Goal: Task Accomplishment & Management: Manage account settings

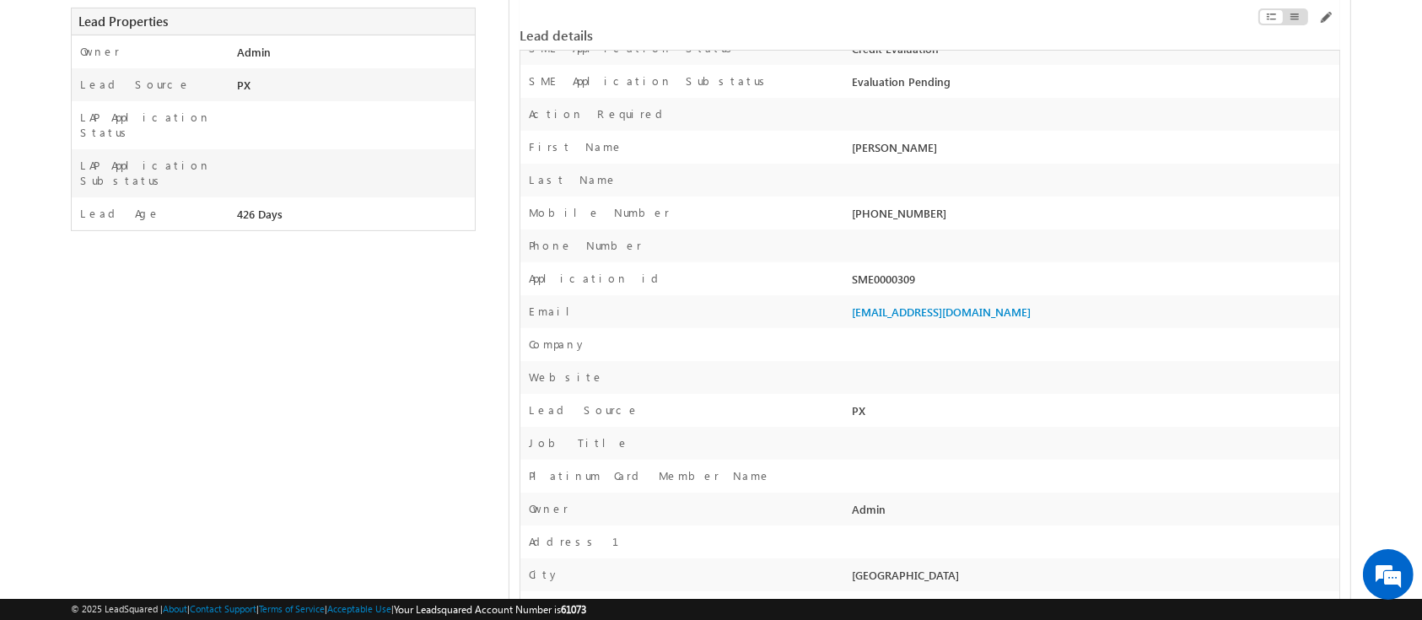
scroll to position [364, 0]
click at [890, 282] on div "SME0000309" at bounding box center [1092, 284] width 491 height 24
copy div "SME0000309"
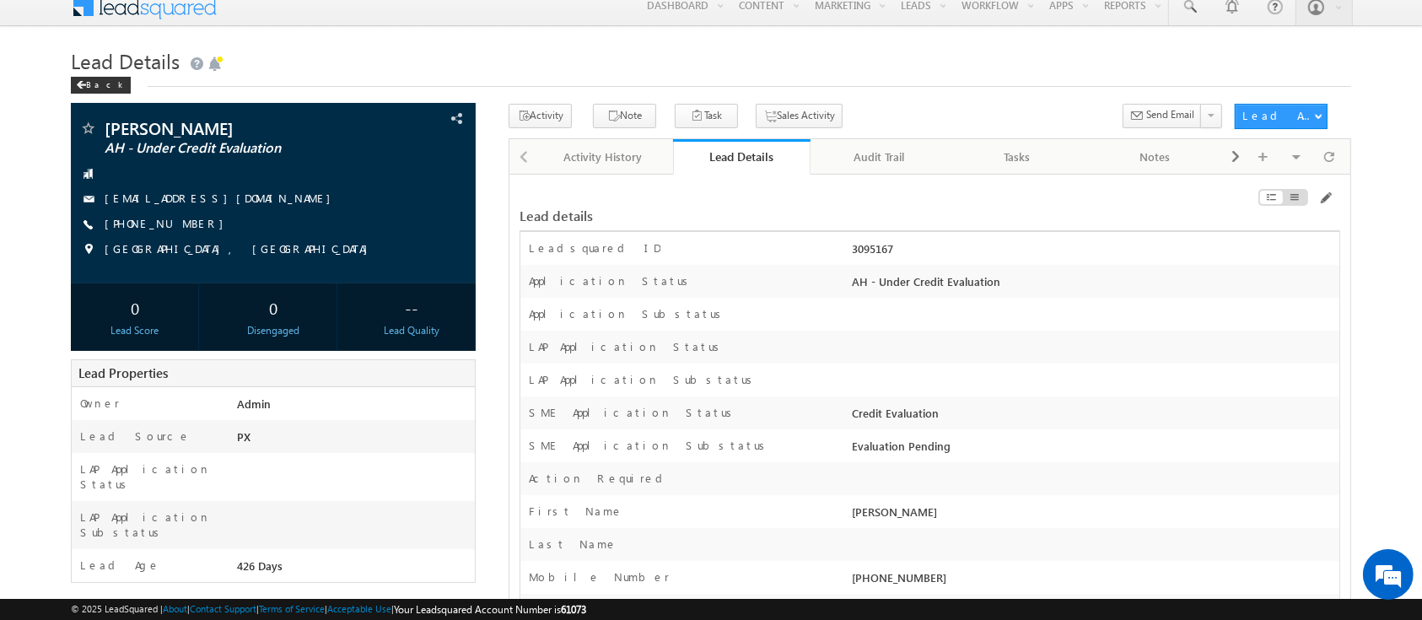
scroll to position [0, 0]
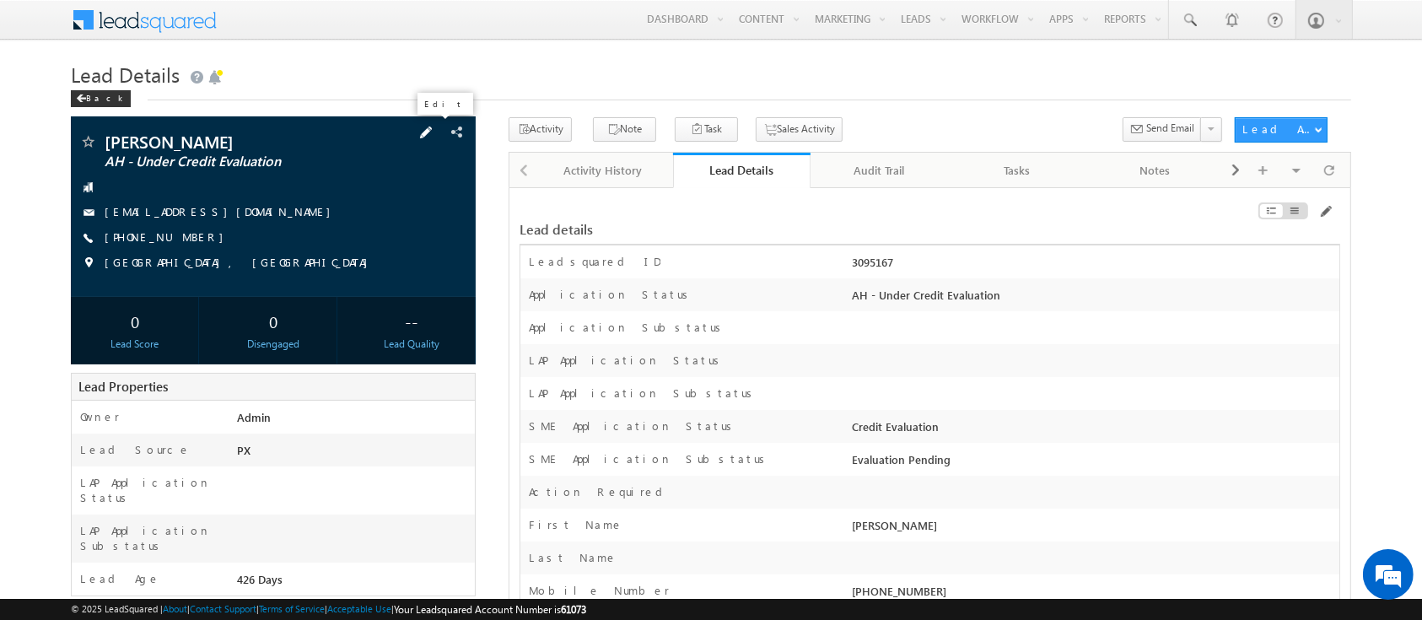
click at [435, 129] on span at bounding box center [426, 132] width 19 height 19
click at [435, 135] on span at bounding box center [426, 132] width 19 height 19
click at [433, 133] on span at bounding box center [426, 132] width 19 height 19
click at [432, 131] on span at bounding box center [426, 132] width 19 height 19
click at [435, 138] on span at bounding box center [426, 132] width 19 height 19
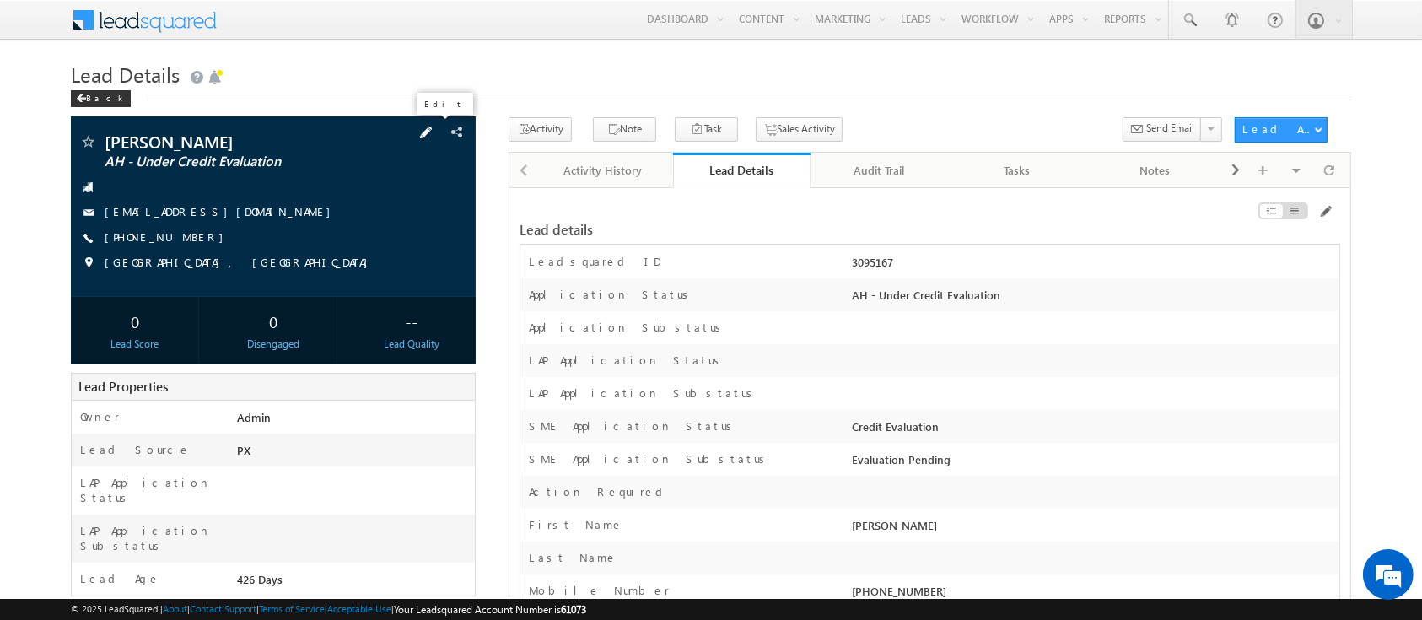
click at [435, 138] on span at bounding box center [426, 132] width 19 height 19
click at [435, 137] on span at bounding box center [426, 132] width 19 height 19
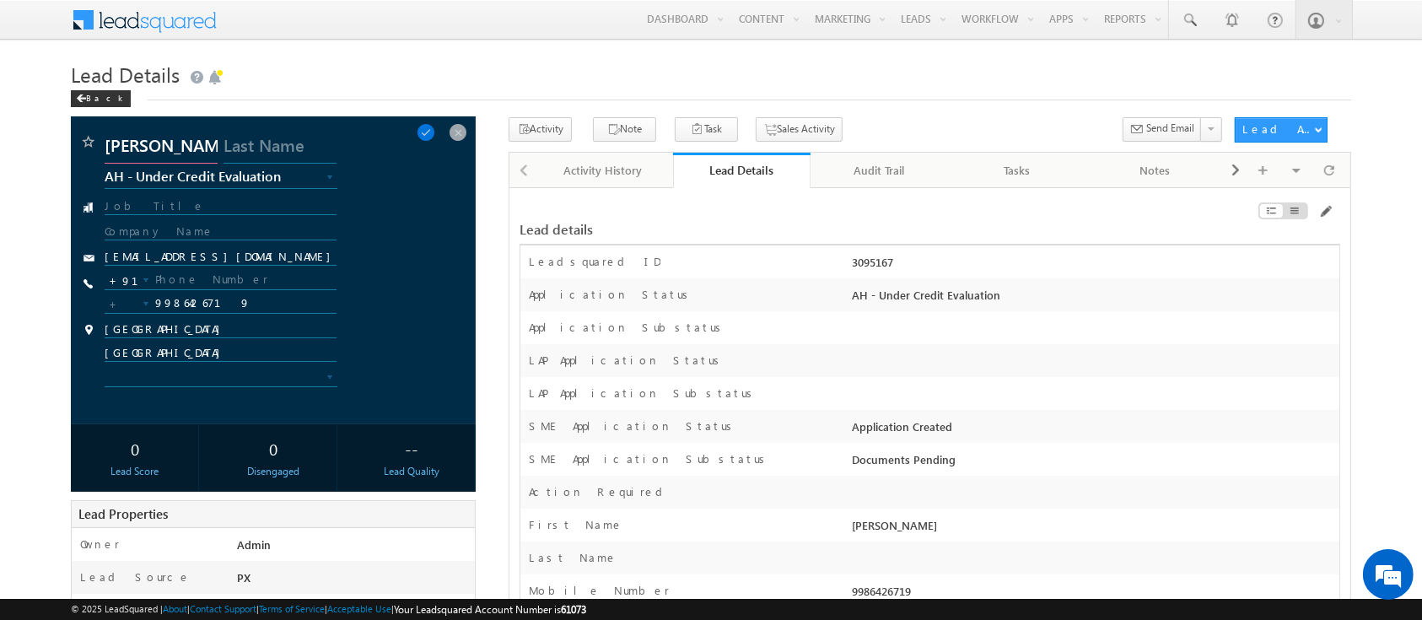
click at [211, 144] on input "[PERSON_NAME]" at bounding box center [161, 148] width 113 height 30
type input "Sowmee"
click at [180, 307] on input "9986426719" at bounding box center [221, 303] width 232 height 20
type input "9"
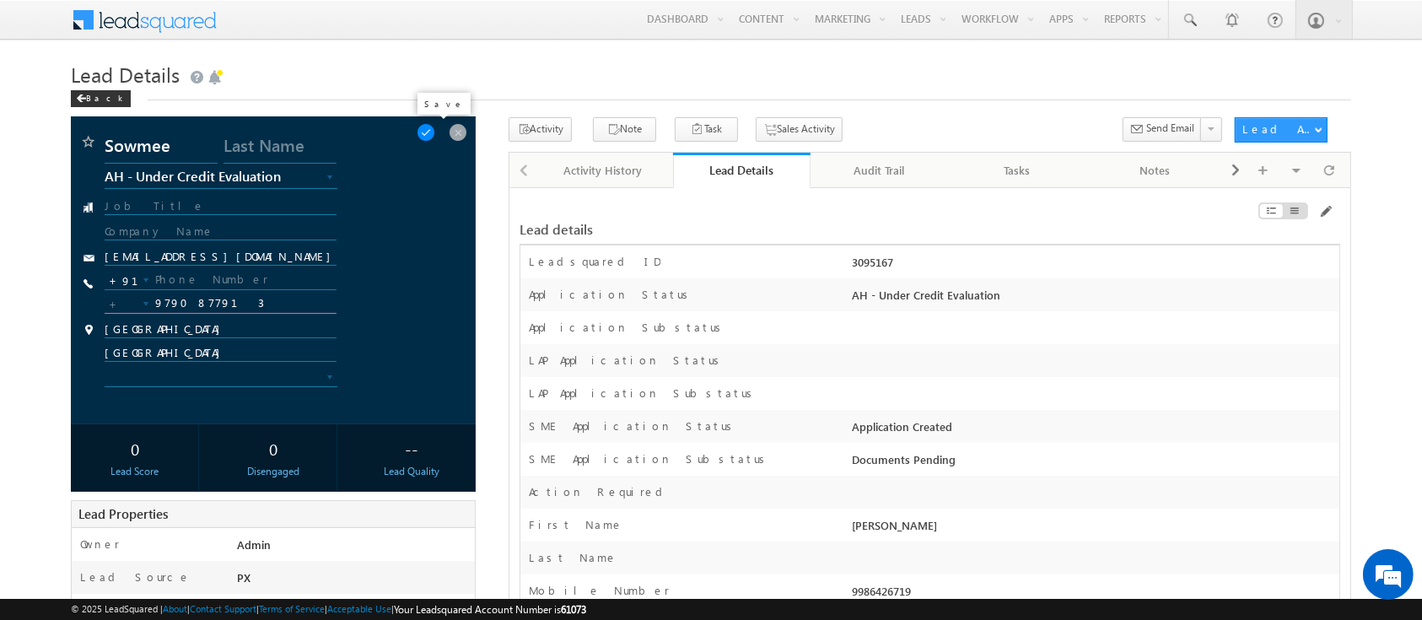
type input "9790877913"
click at [435, 138] on span at bounding box center [426, 132] width 19 height 19
type input "+91"
click at [435, 132] on span at bounding box center [426, 132] width 19 height 19
click at [411, 136] on span at bounding box center [404, 132] width 19 height 19
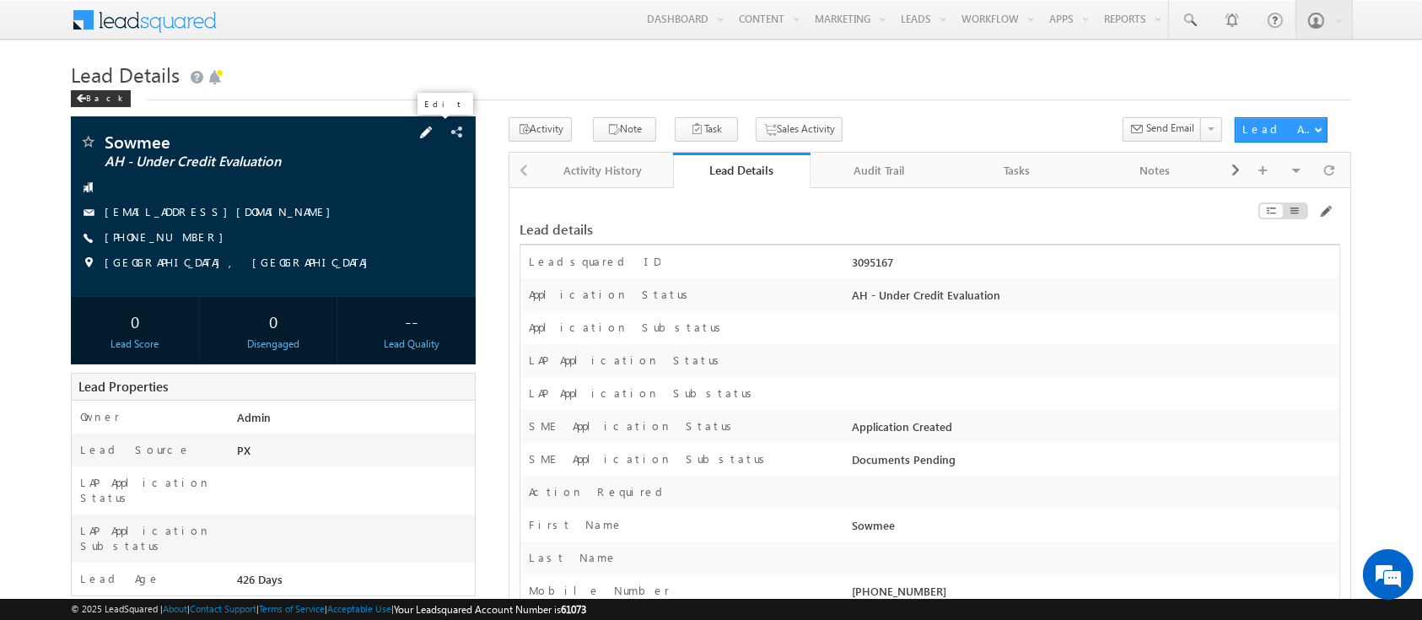
click at [430, 132] on span at bounding box center [426, 132] width 19 height 19
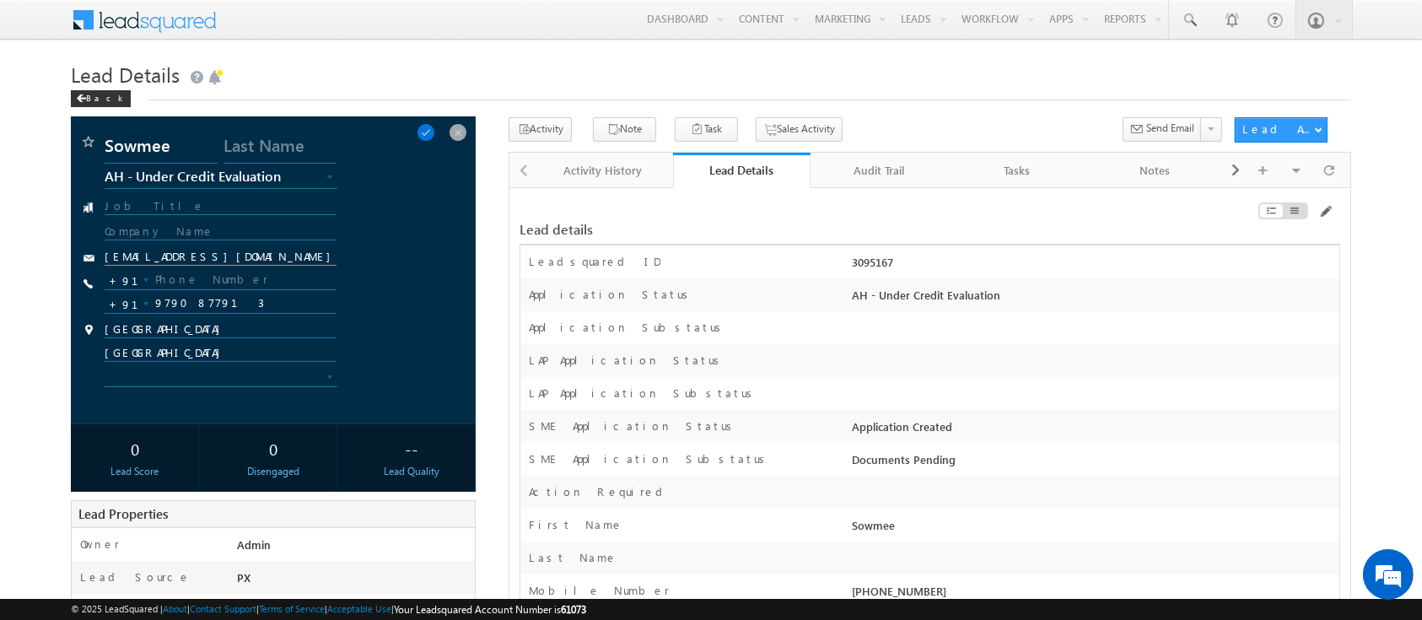
click at [245, 250] on input "[EMAIL_ADDRESS][DOMAIN_NAME]" at bounding box center [221, 258] width 232 height 16
type input "[PERSON_NAME][EMAIL_ADDRESS][DOMAIN_NAME]"
click at [425, 217] on div at bounding box center [270, 211] width 330 height 24
click at [435, 128] on span at bounding box center [426, 132] width 19 height 19
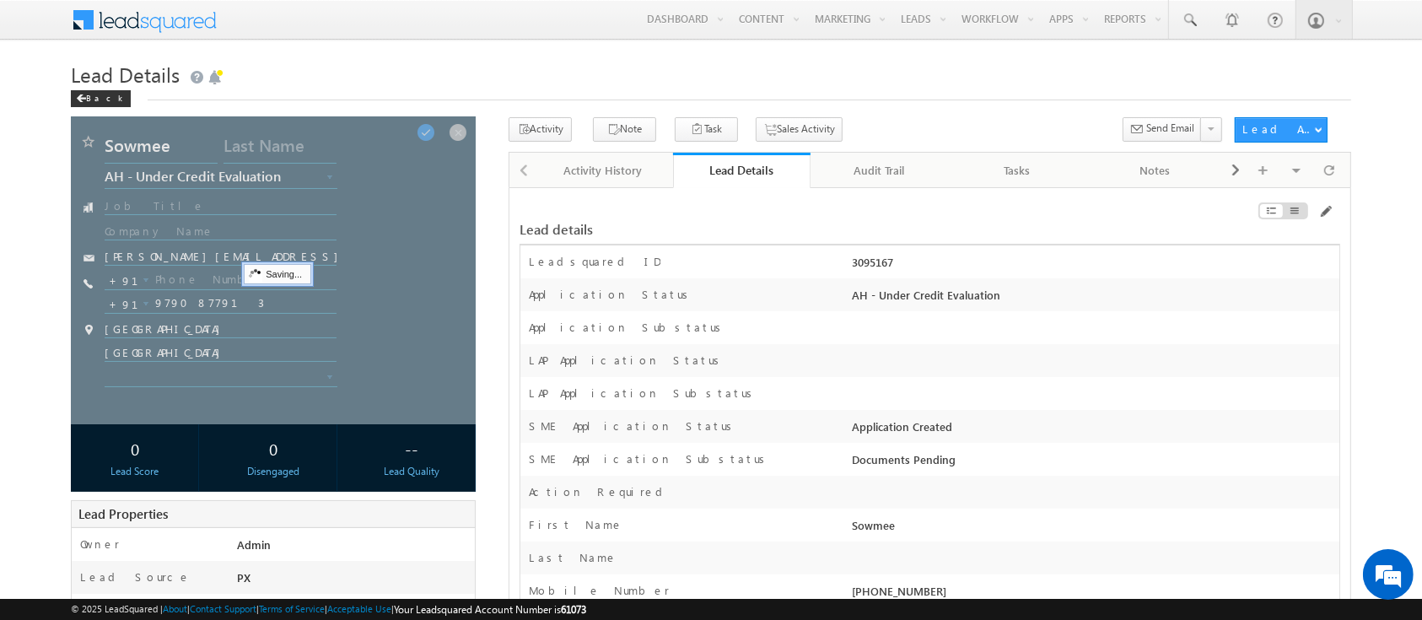
click at [306, 172] on div at bounding box center [273, 270] width 405 height 308
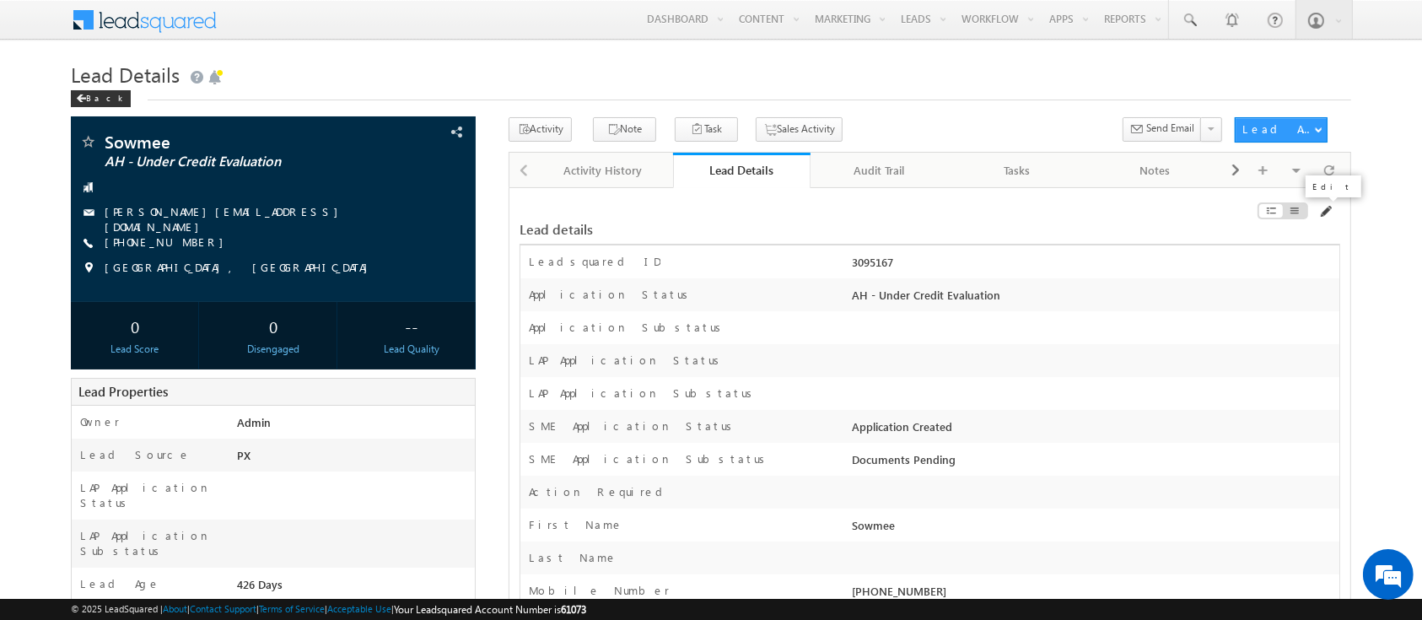
click at [1323, 217] on span at bounding box center [1324, 211] width 13 height 13
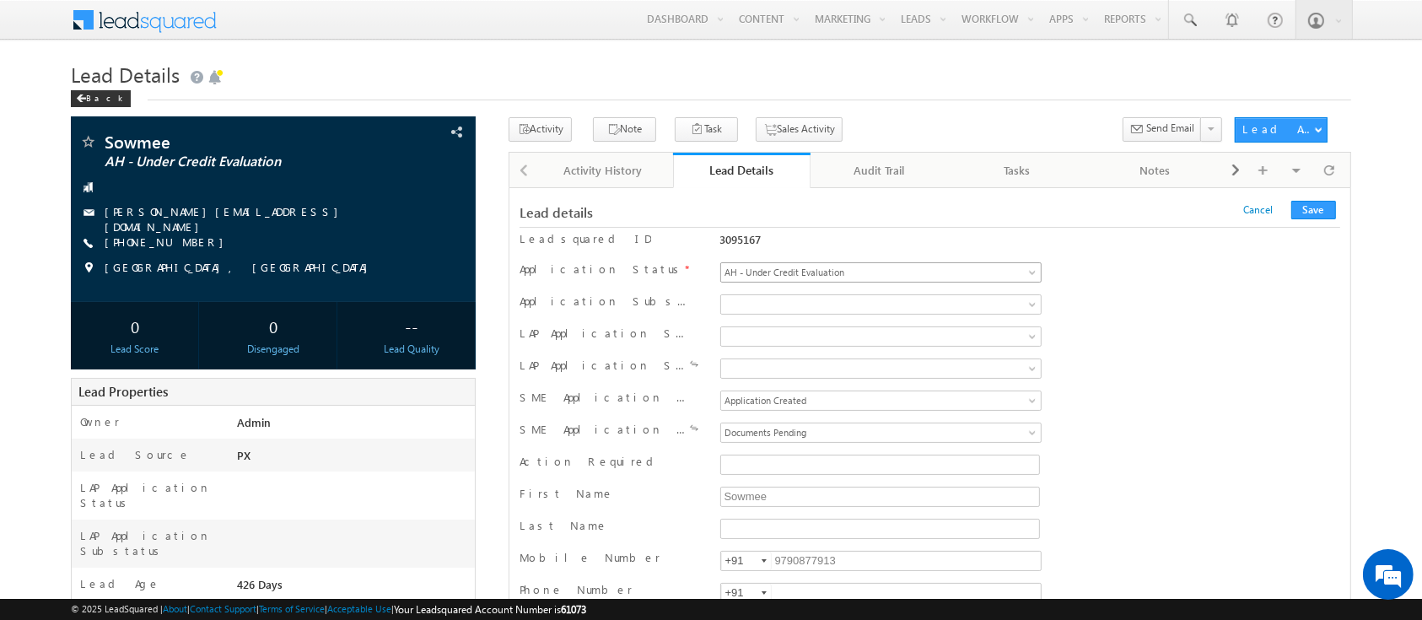
click at [960, 273] on span "AH - Under Credit Evaluation" at bounding box center [852, 272] width 263 height 15
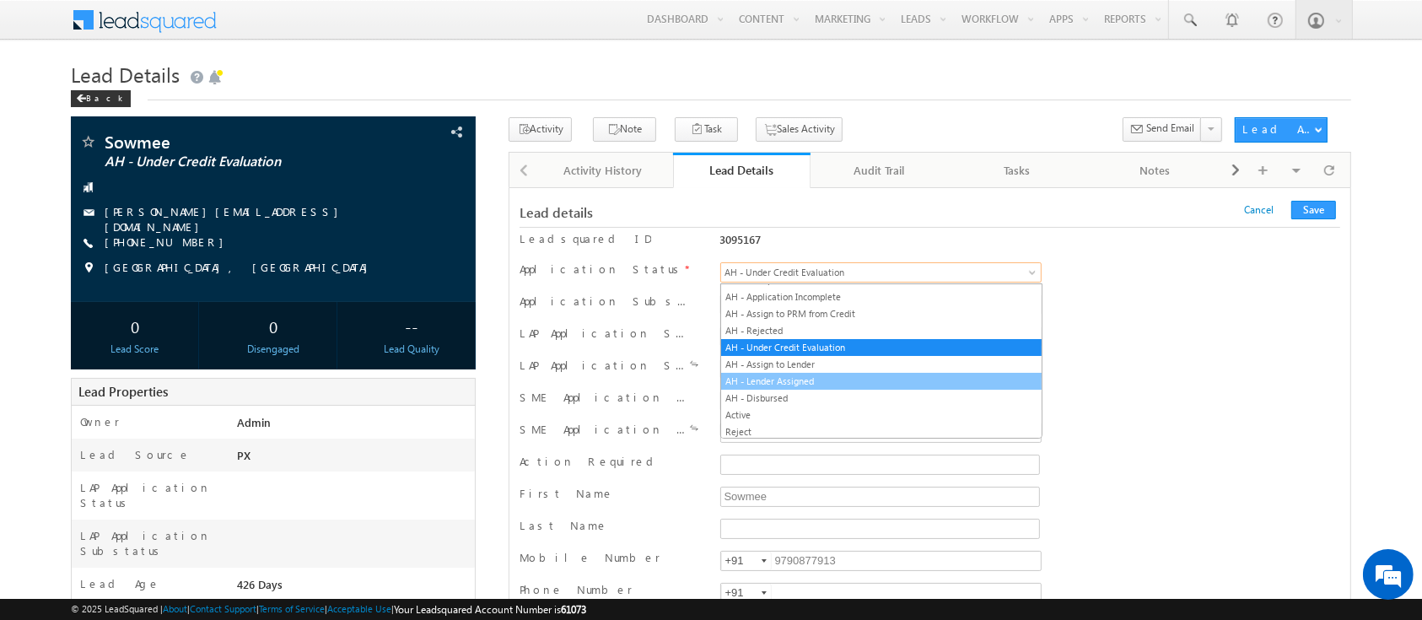
click at [923, 375] on link "AH - Lender Assigned" at bounding box center [881, 381] width 320 height 15
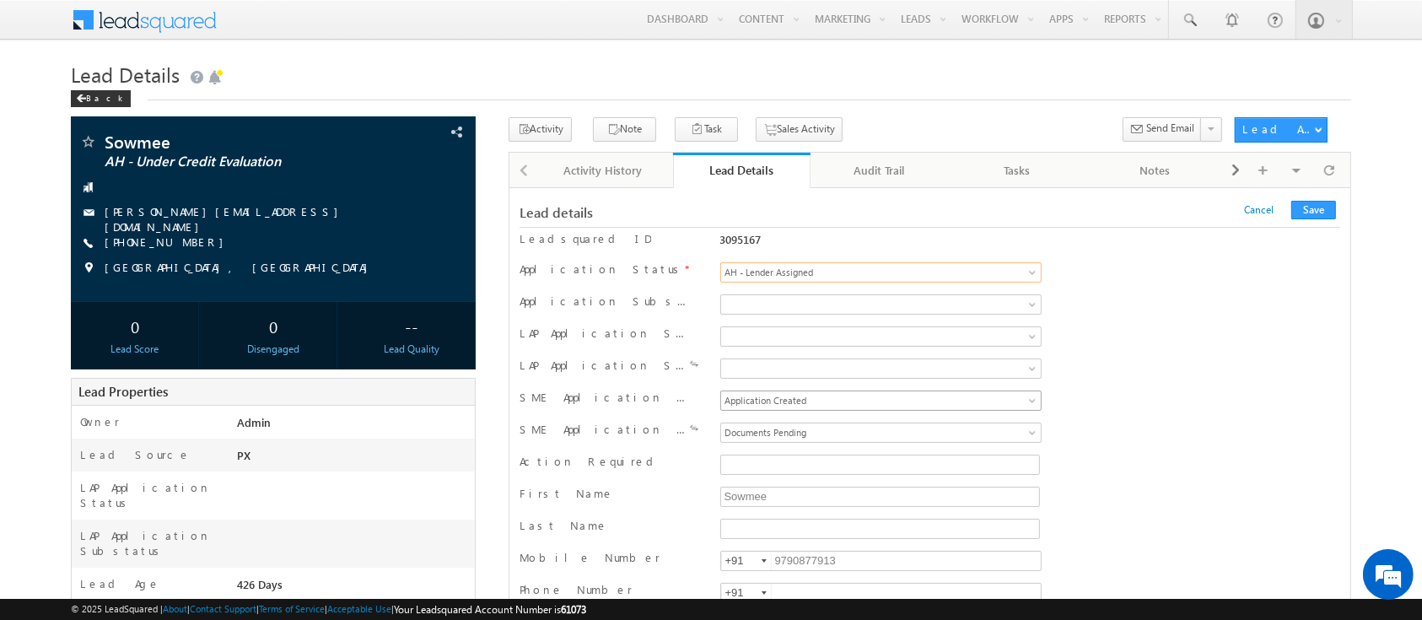
click at [950, 408] on link "Application Created" at bounding box center [881, 400] width 322 height 20
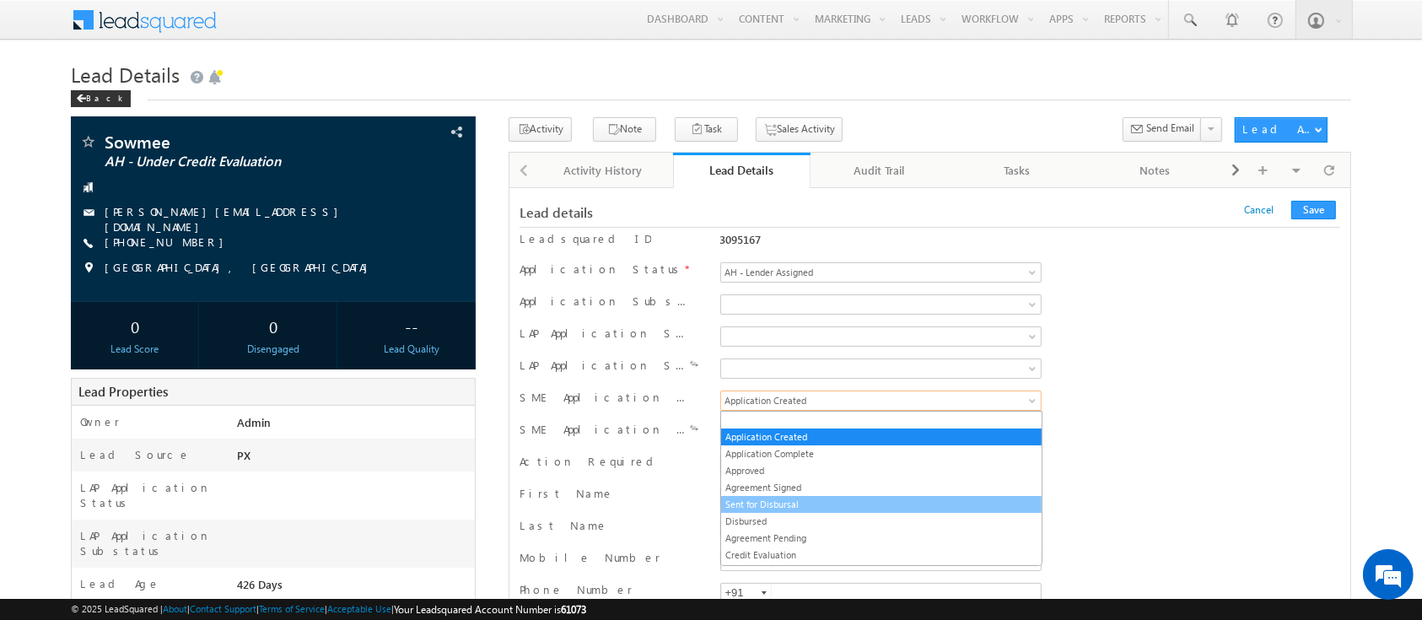
scroll to position [13, 0]
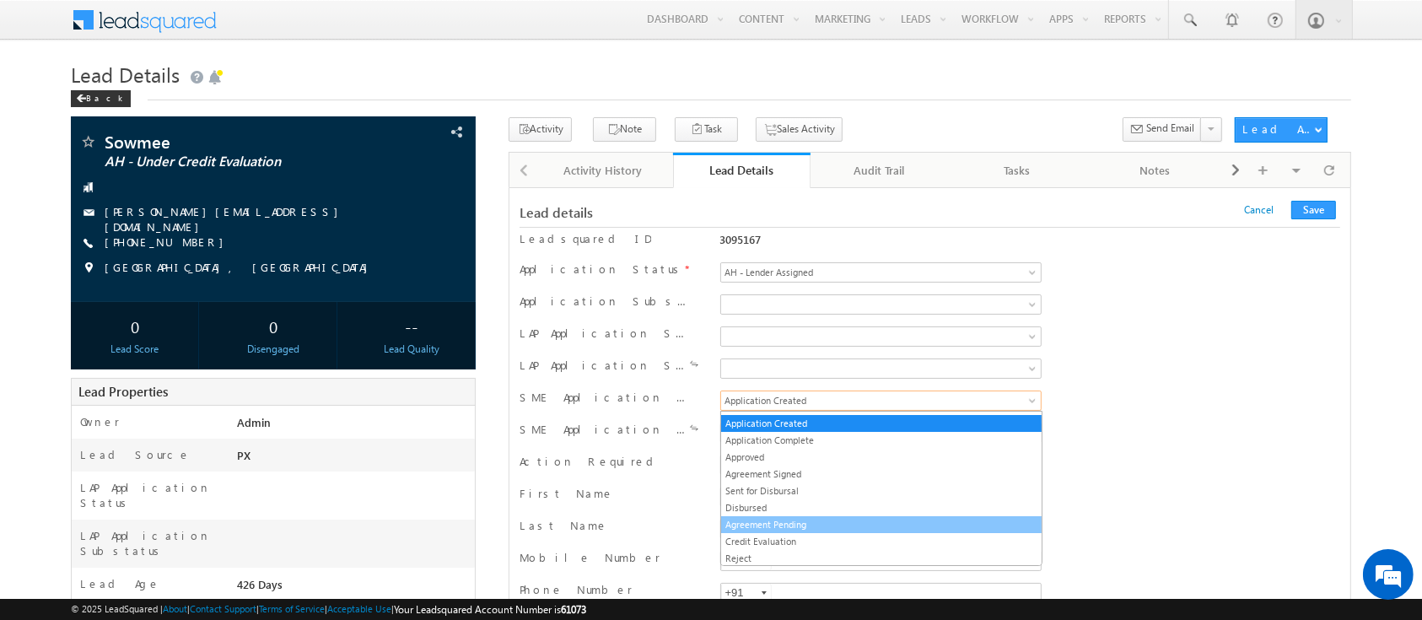
click at [899, 517] on link "Agreement Pending" at bounding box center [881, 524] width 320 height 15
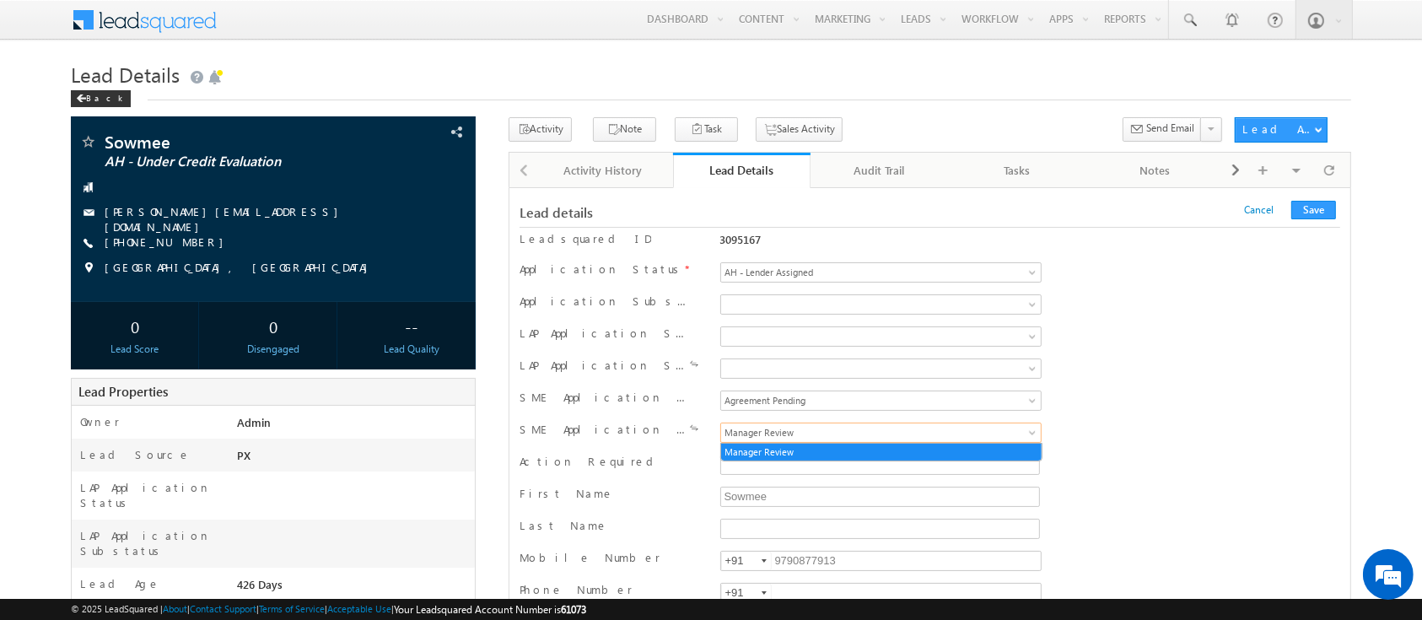
click at [924, 435] on span "Manager Review" at bounding box center [852, 432] width 263 height 15
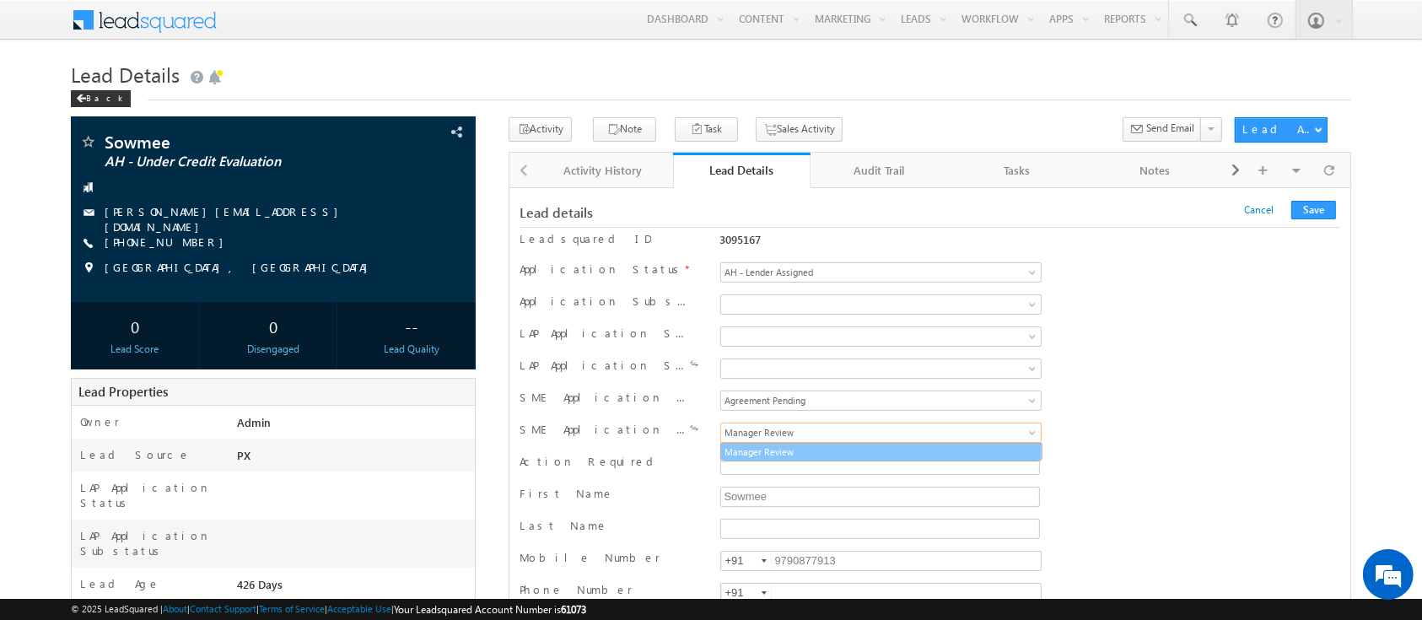
click at [951, 449] on link "Manager Review" at bounding box center [881, 451] width 320 height 15
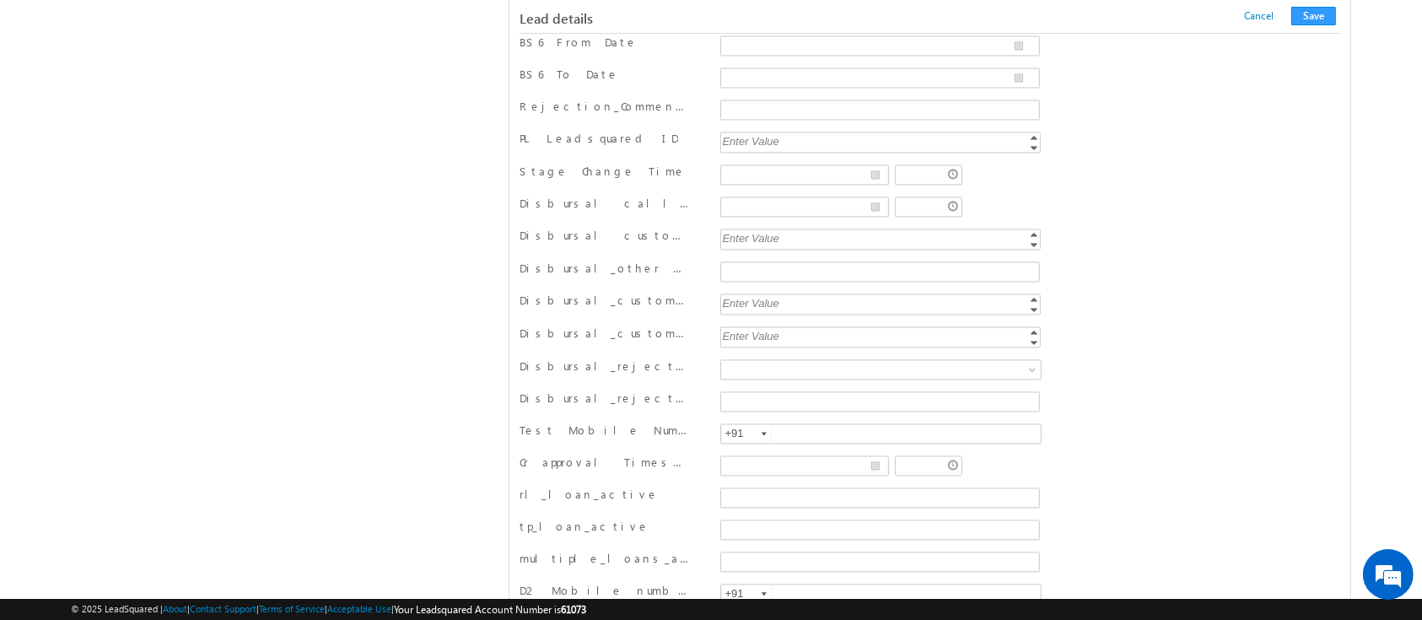
scroll to position [3772, 0]
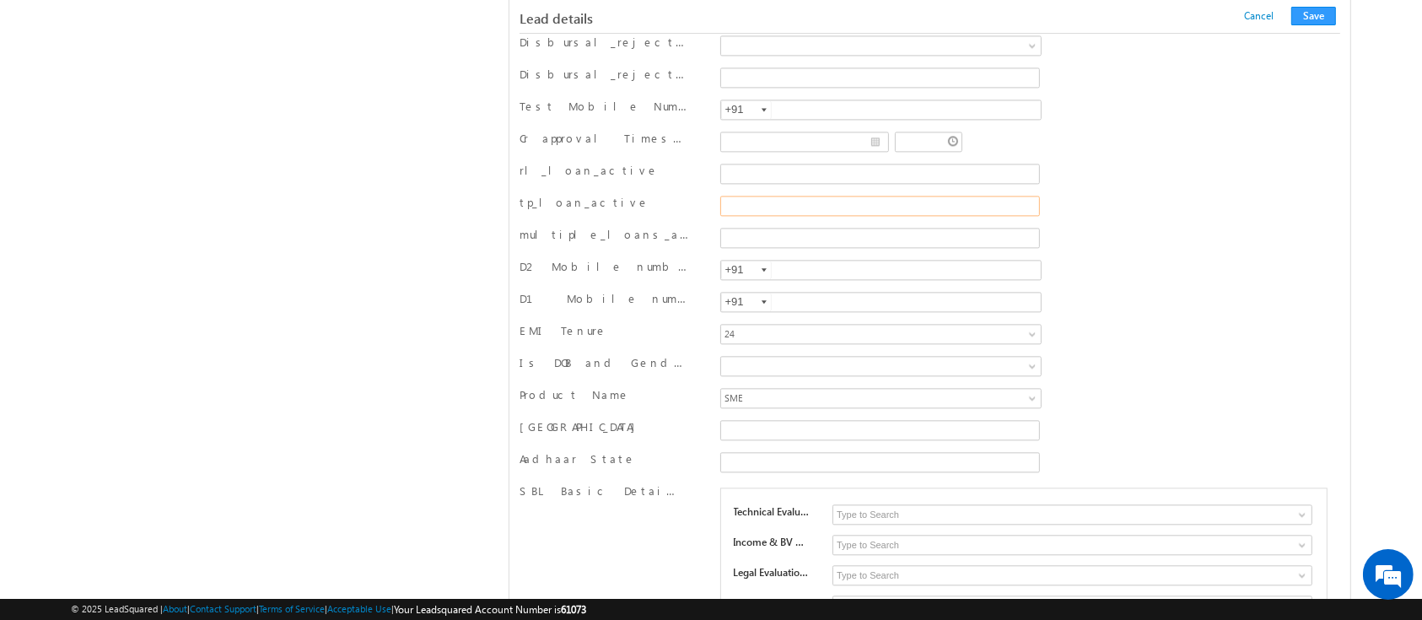
click at [978, 196] on input "tp_loan_active" at bounding box center [880, 206] width 320 height 20
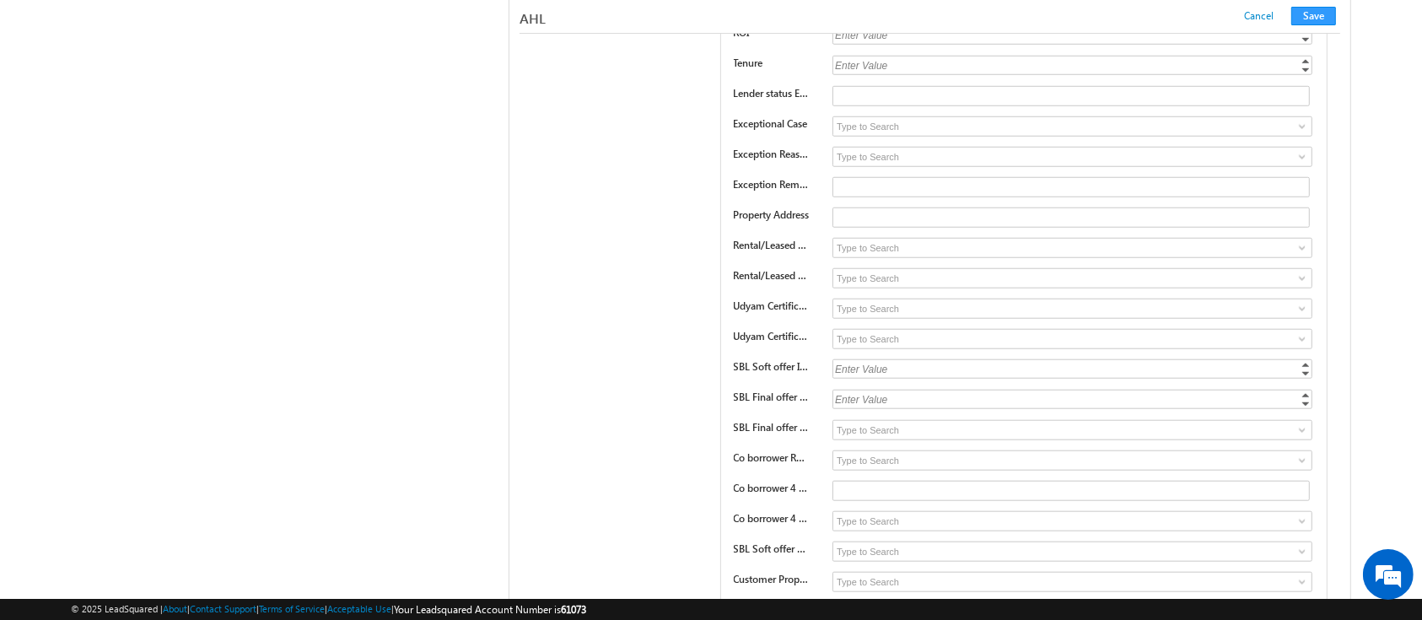
scroll to position [33103, 0]
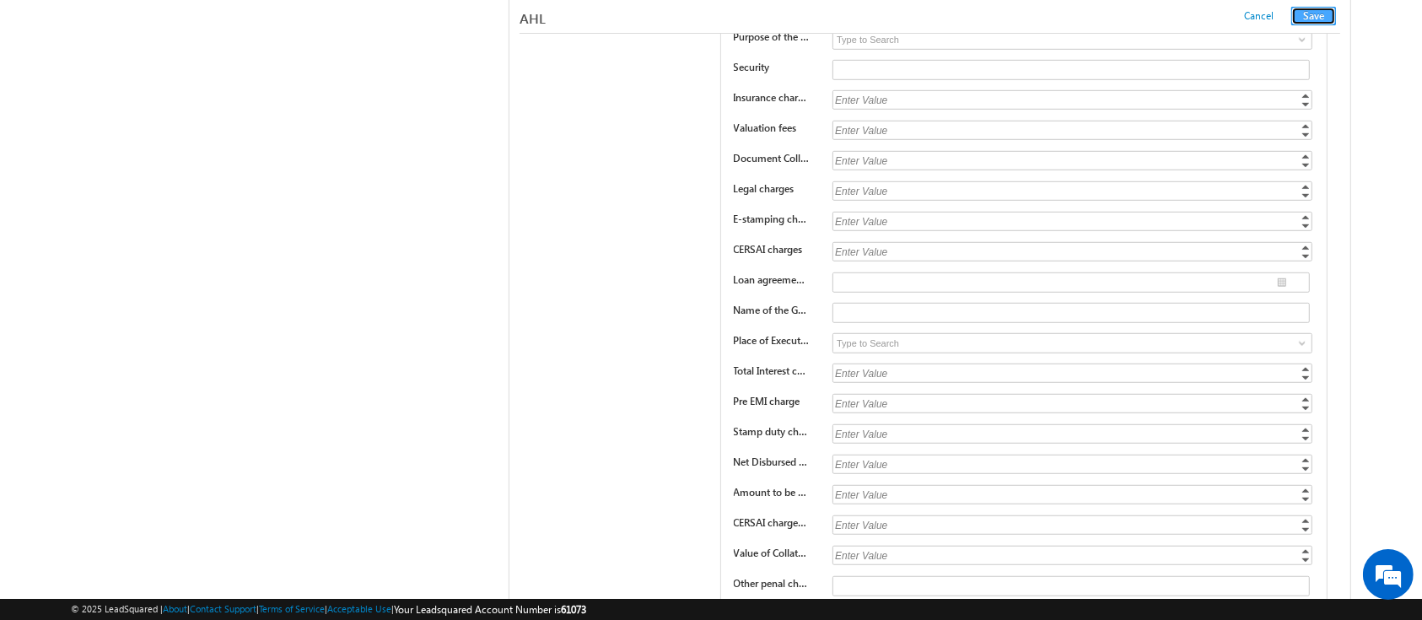
click at [1318, 19] on button "Save" at bounding box center [1313, 16] width 45 height 19
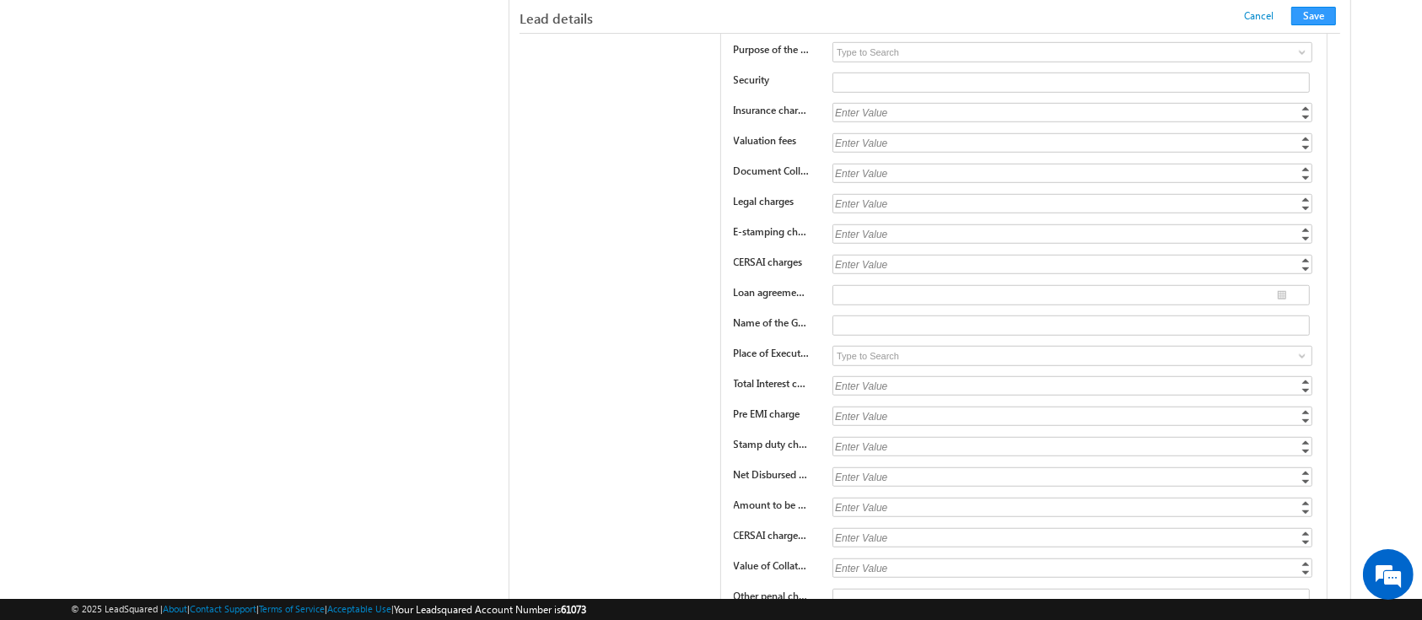
scroll to position [1643, 0]
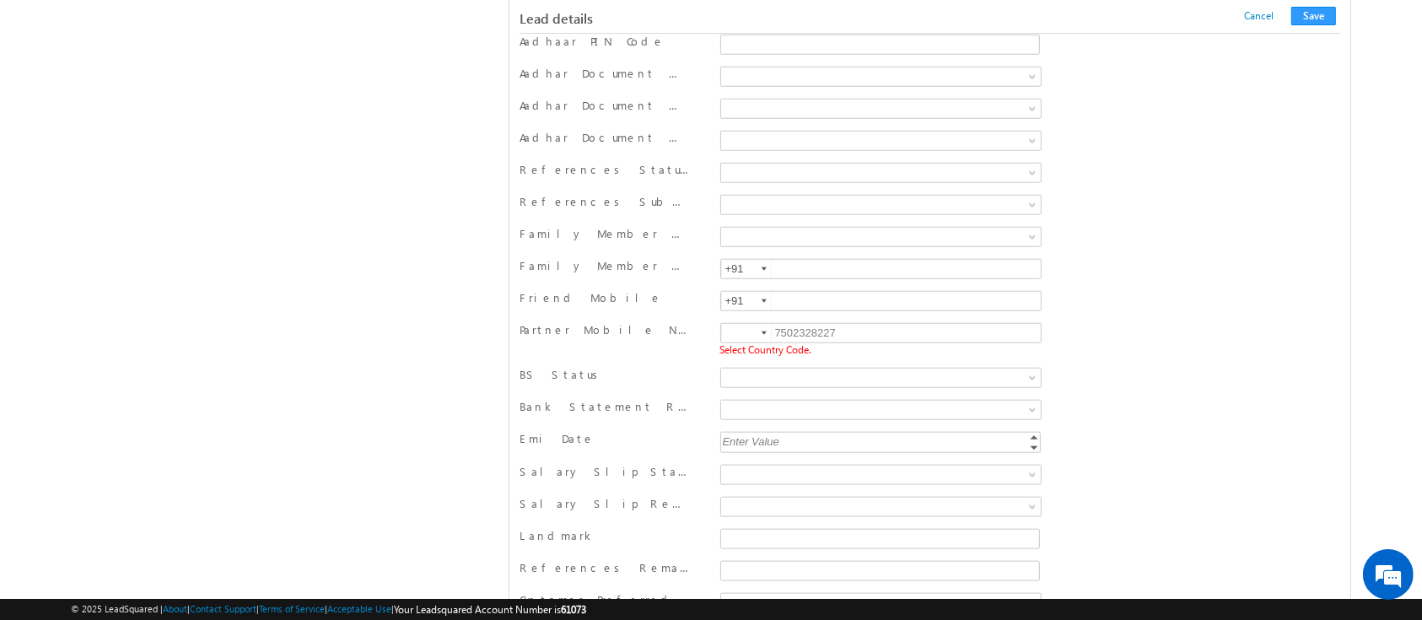
click at [761, 331] on div at bounding box center [763, 332] width 5 height 3
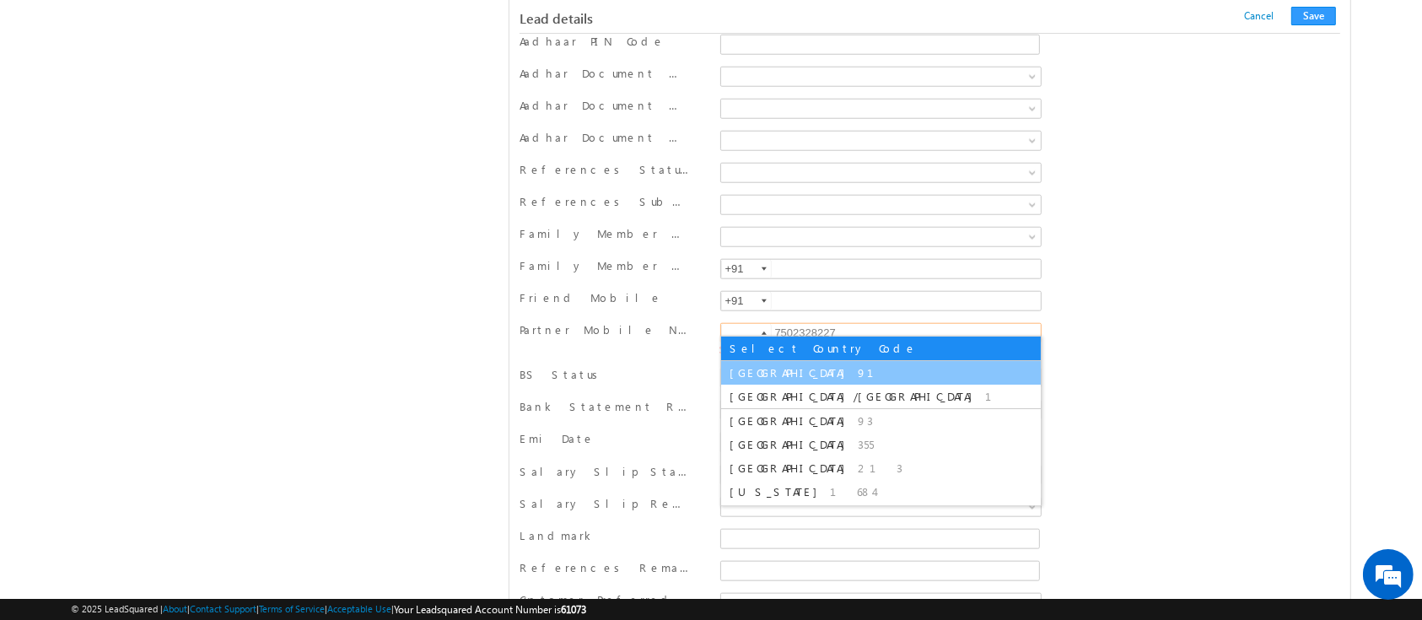
click at [858, 377] on span "91" at bounding box center [876, 372] width 36 height 14
type input "+91"
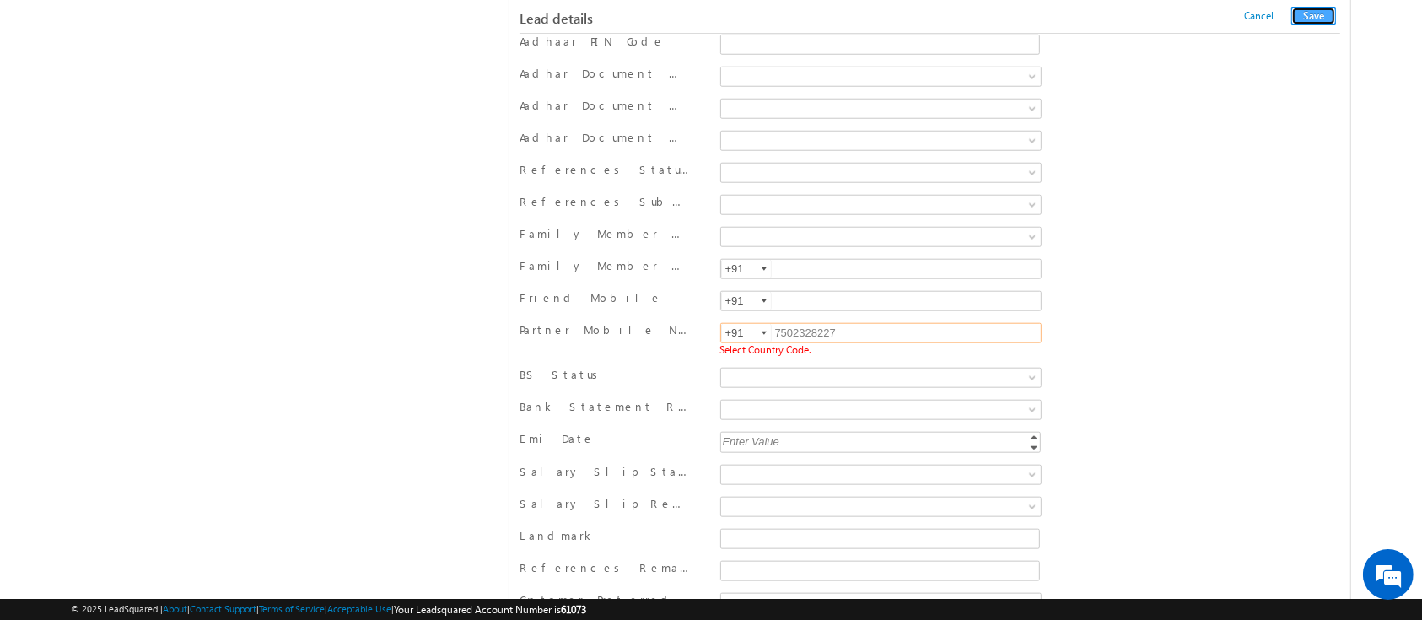
click at [1315, 12] on button "Save" at bounding box center [1313, 16] width 45 height 19
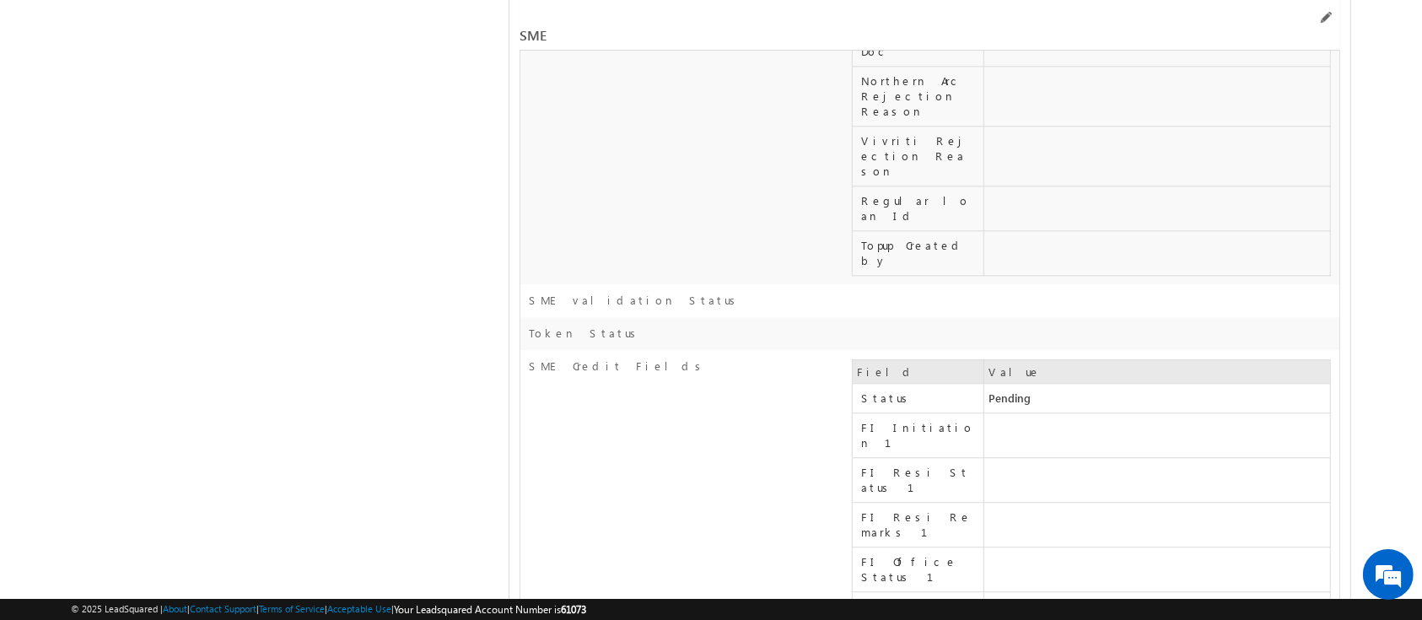
scroll to position [27416, 0]
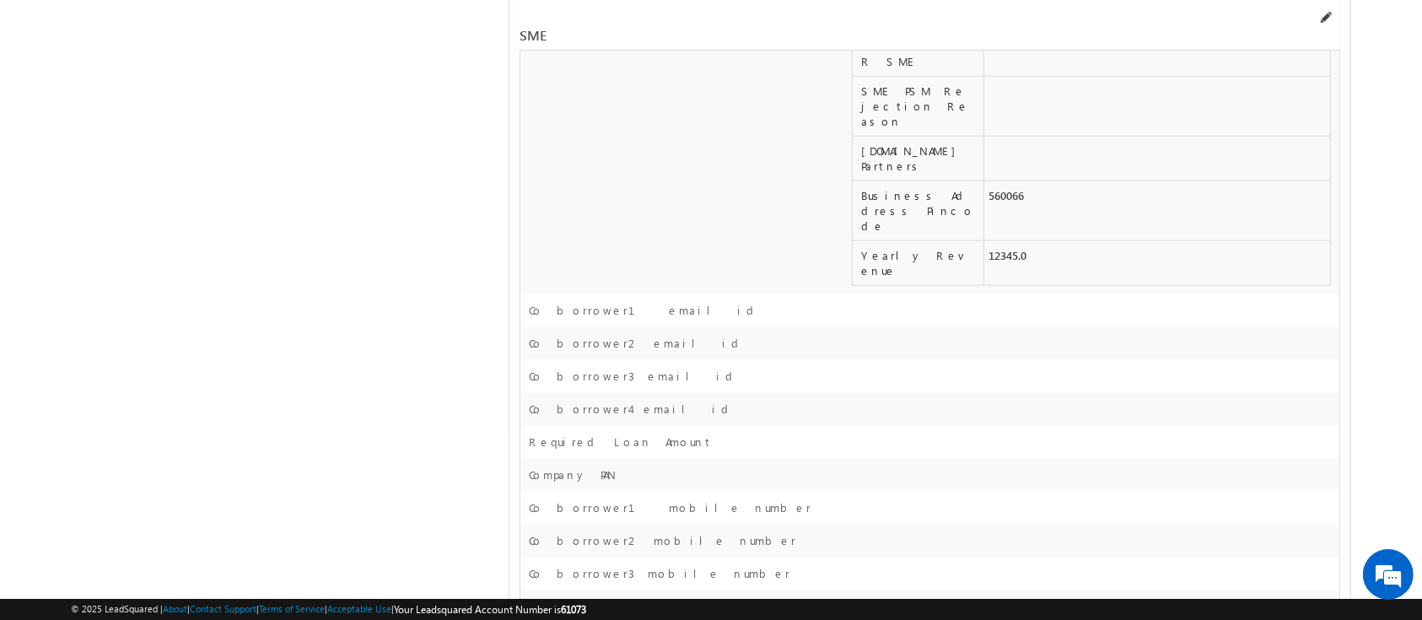
click at [1324, 19] on span at bounding box center [1324, 17] width 13 height 13
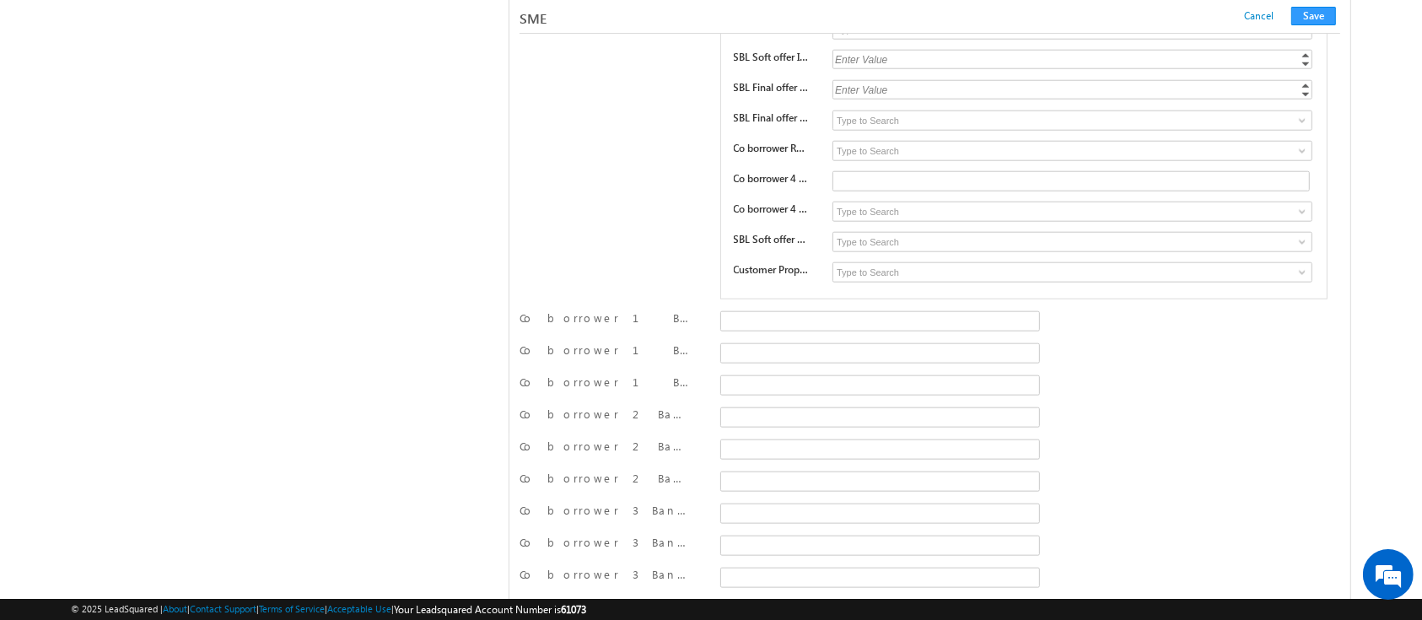
scroll to position [24444, 0]
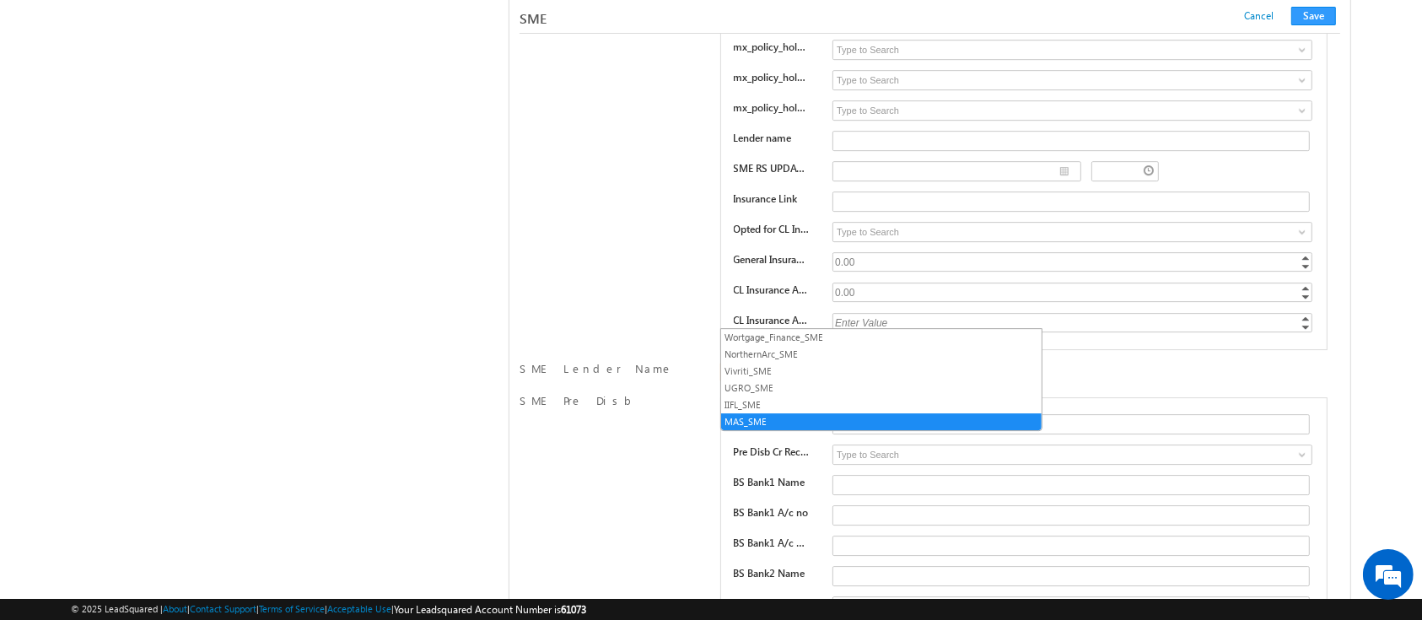
click at [938, 364] on span "MAS_SME" at bounding box center [852, 371] width 263 height 15
click at [1126, 361] on div "SME Lender Name Wortgage_Finance_SME NorthernArc_SME Vivriti_SME UGRO_SME IIFL_…" at bounding box center [929, 373] width 820 height 25
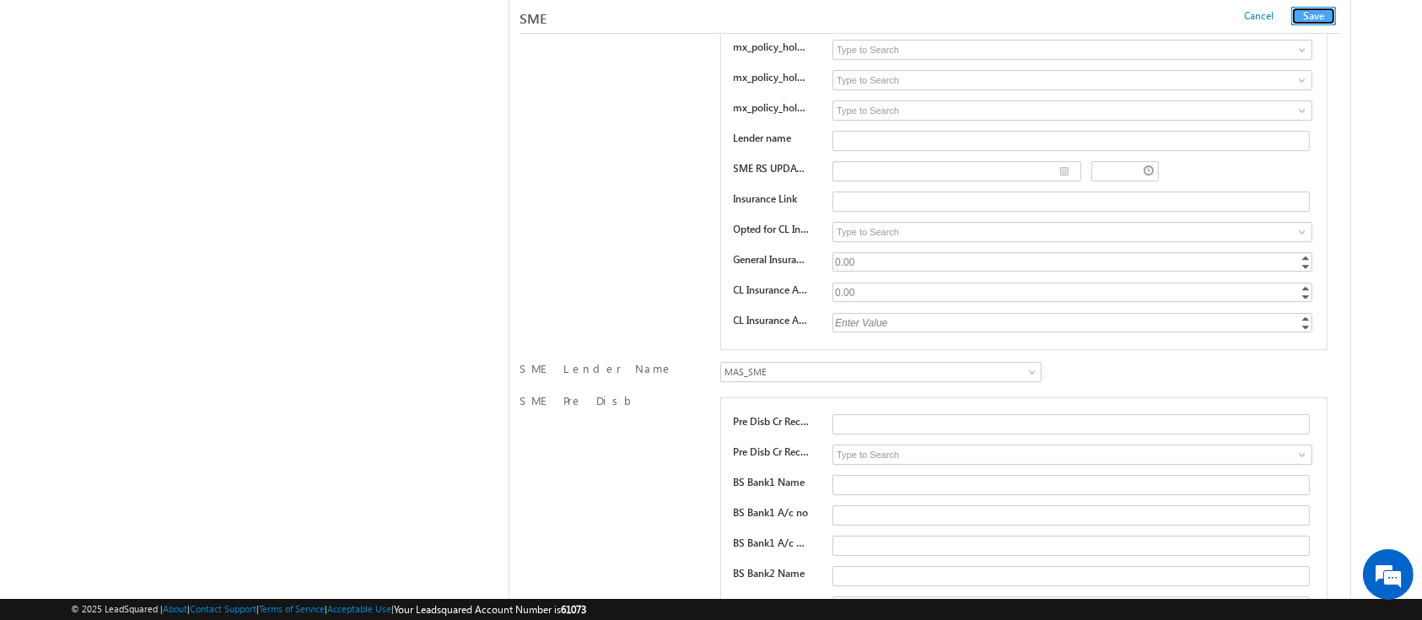
click at [1312, 19] on button "Save" at bounding box center [1313, 16] width 45 height 19
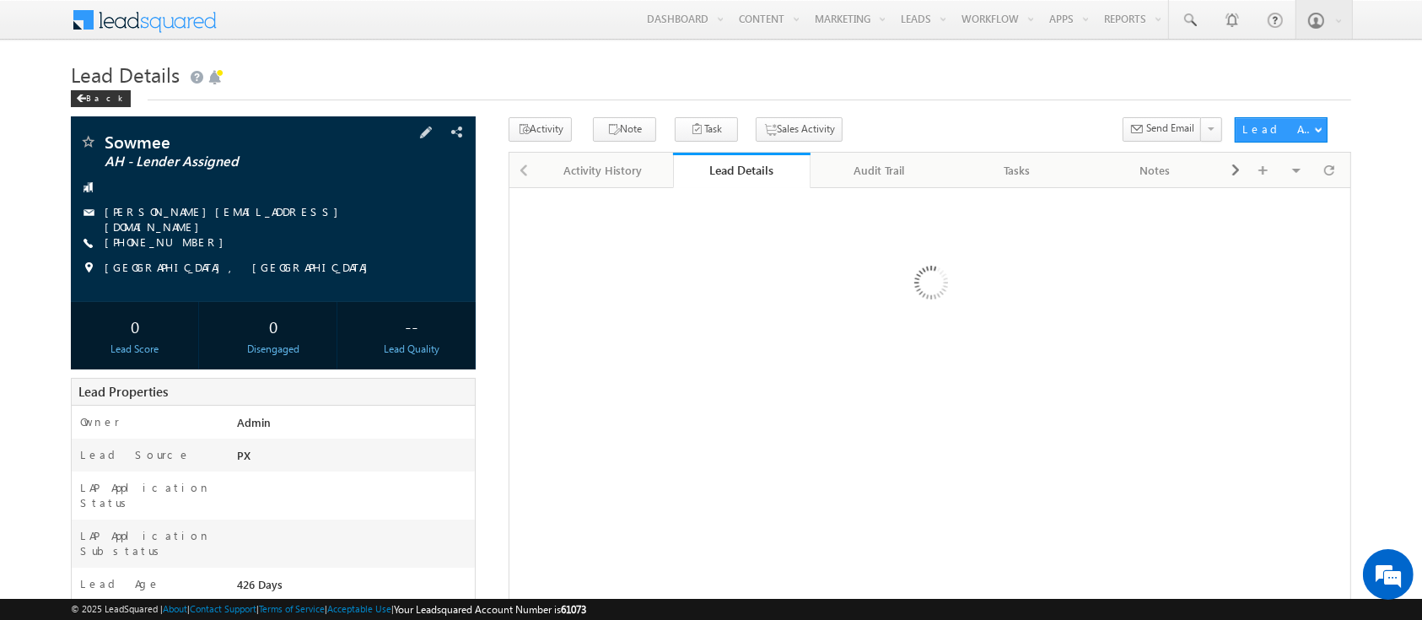
scroll to position [2, 0]
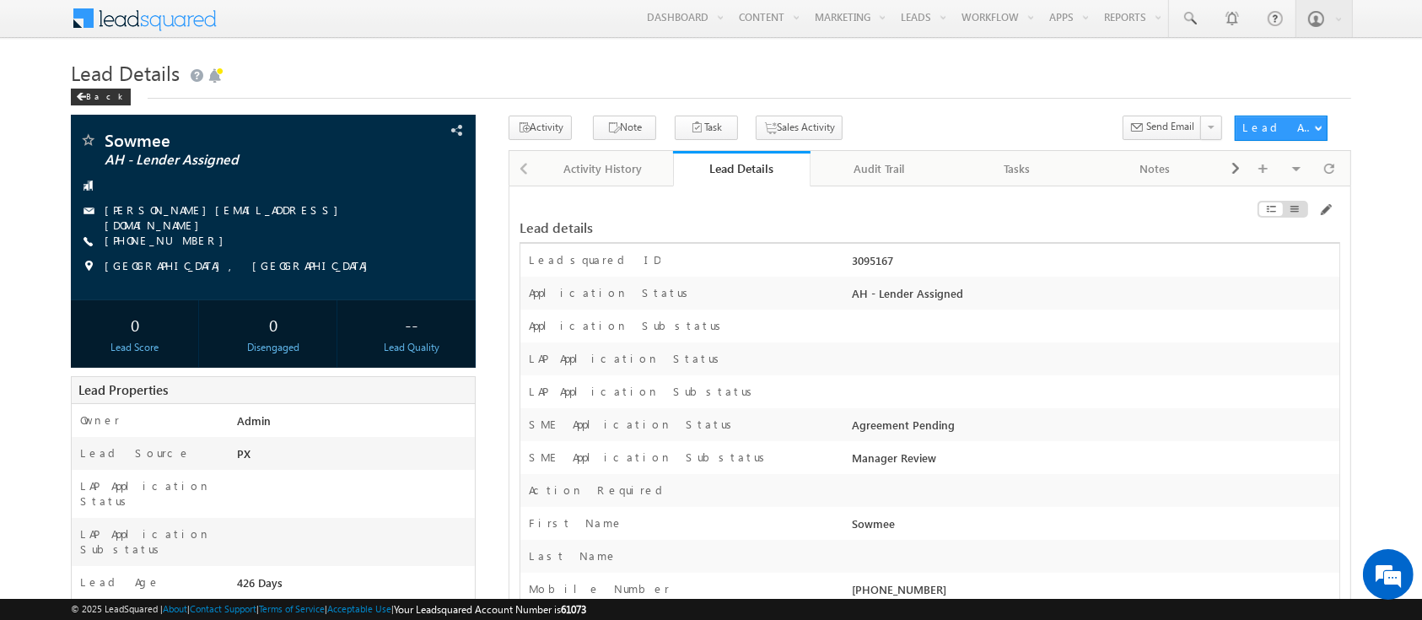
click at [1333, 204] on div at bounding box center [1210, 212] width 260 height 19
click at [1324, 208] on span at bounding box center [1324, 209] width 13 height 13
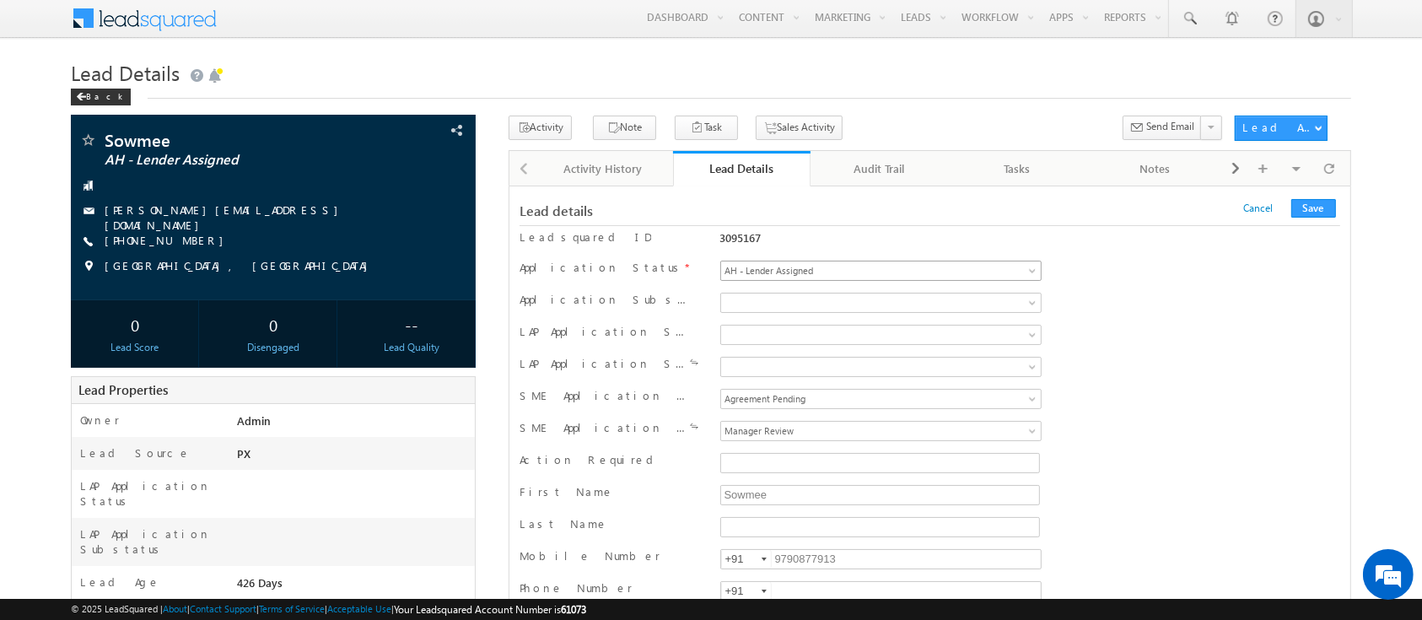
click at [1036, 269] on span at bounding box center [1033, 273] width 13 height 13
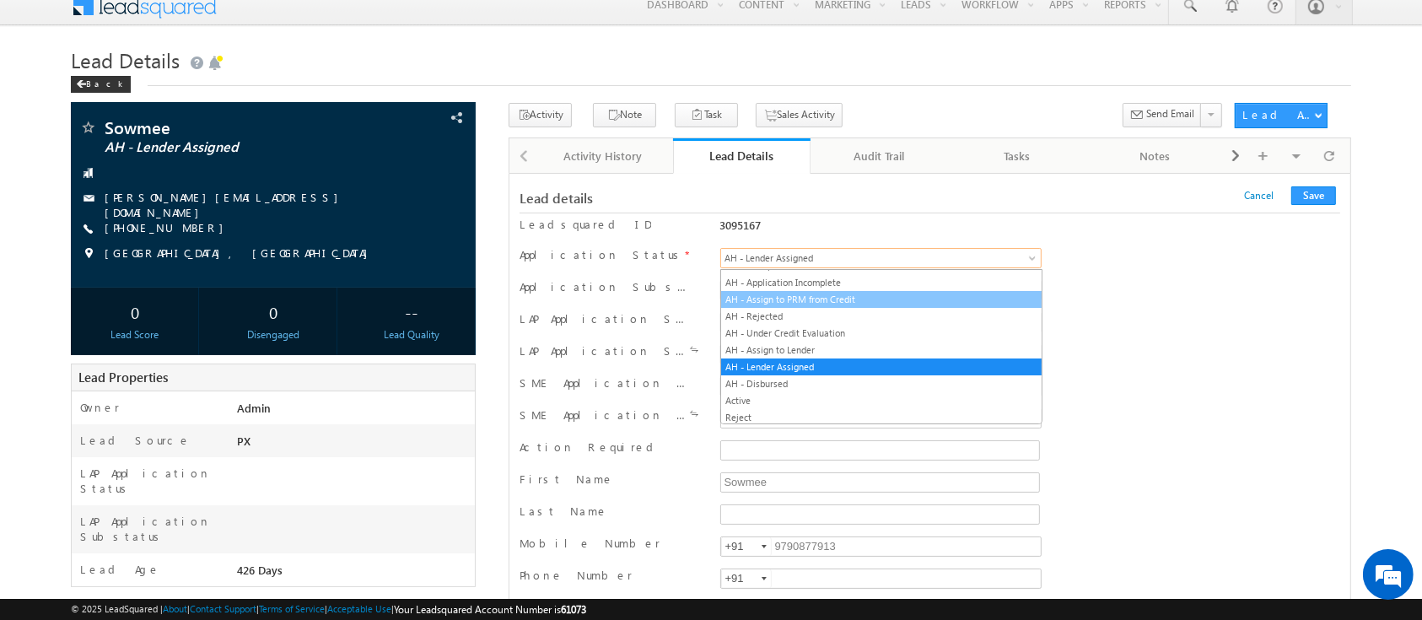
scroll to position [0, 0]
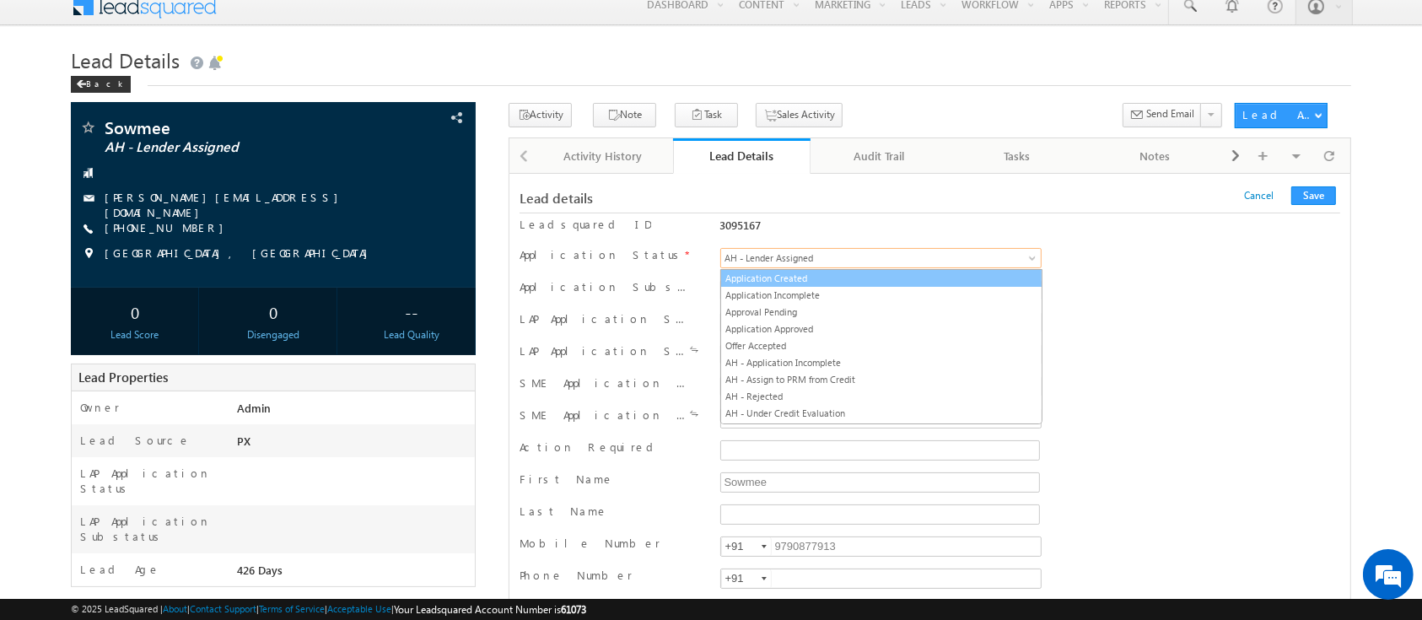
click at [837, 273] on link "Application Created" at bounding box center [881, 278] width 320 height 15
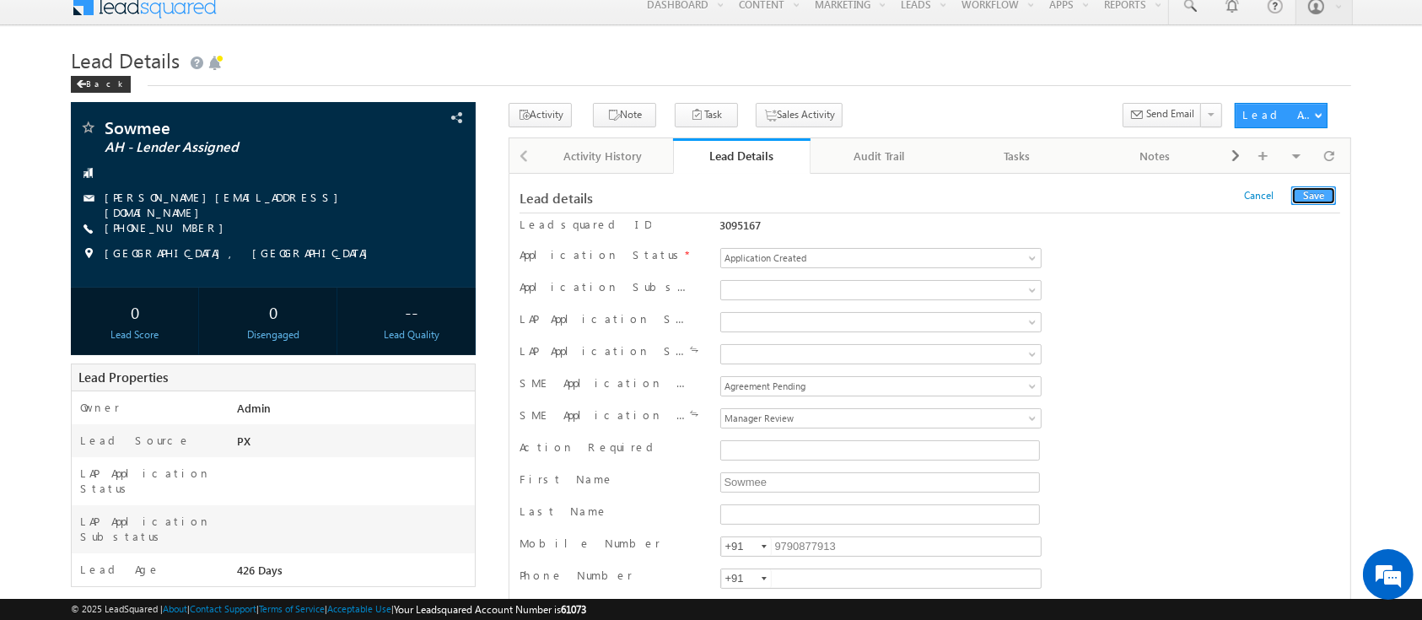
click at [1303, 189] on button "Save" at bounding box center [1313, 195] width 45 height 19
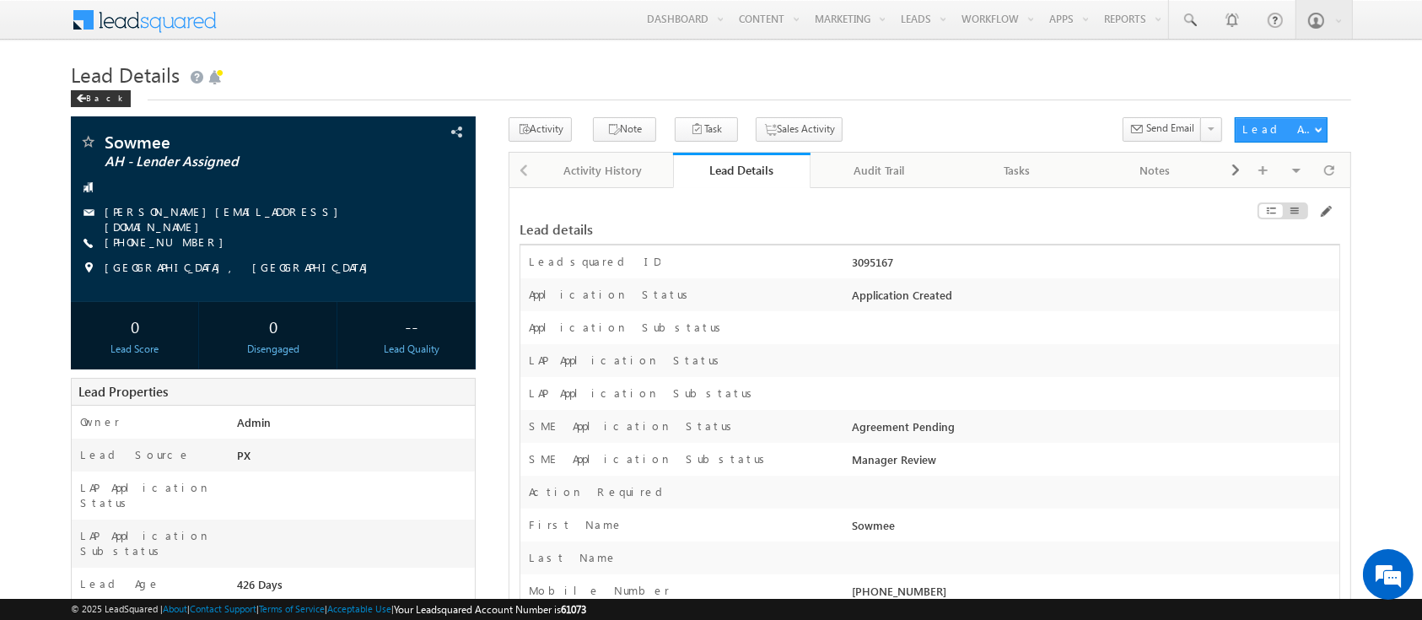
click at [867, 267] on div "3095167" at bounding box center [1092, 266] width 491 height 24
copy div "3095167"
click at [867, 267] on div "3095167" at bounding box center [1092, 266] width 491 height 24
copy div "3095167"
